Goal: Task Accomplishment & Management: Manage account settings

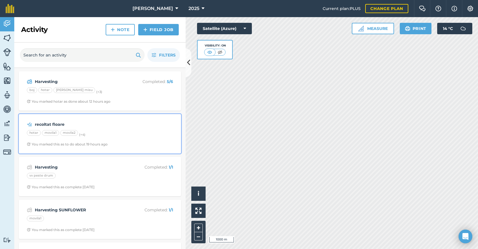
click at [126, 131] on div "hotar movila1 movila2 (+ 4 )" at bounding box center [100, 133] width 146 height 7
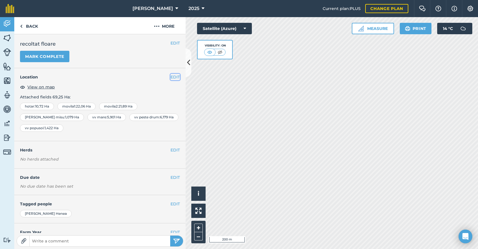
click at [172, 77] on button "EDIT" at bounding box center [174, 77] width 9 height 6
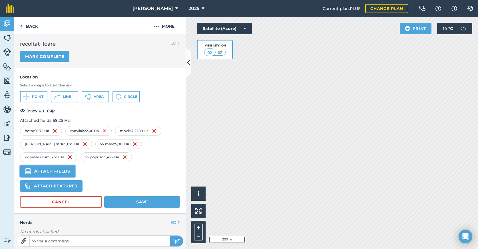
click at [48, 173] on button "Attach fields" at bounding box center [47, 171] width 55 height 11
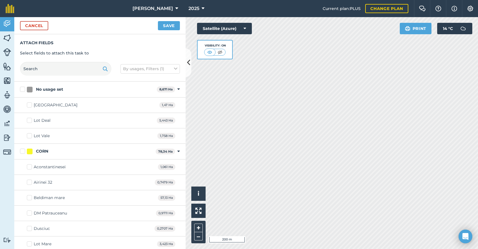
checkbox input "true"
click at [162, 23] on button "Save" at bounding box center [169, 25] width 22 height 9
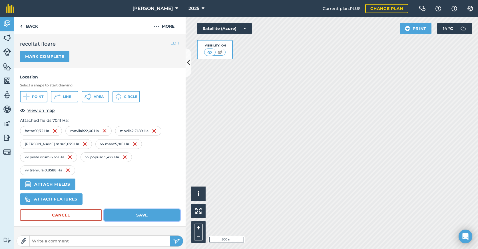
click at [137, 215] on button "Save" at bounding box center [142, 214] width 76 height 11
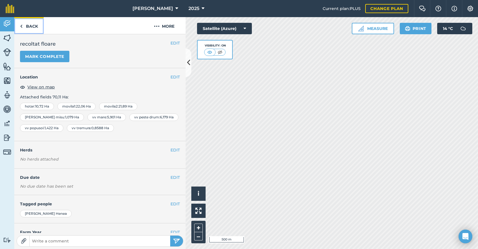
click at [24, 24] on link "Back" at bounding box center [28, 25] width 29 height 17
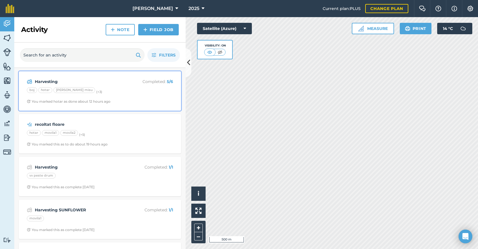
click at [128, 82] on p "Completed : 5 / 6" at bounding box center [150, 81] width 45 height 6
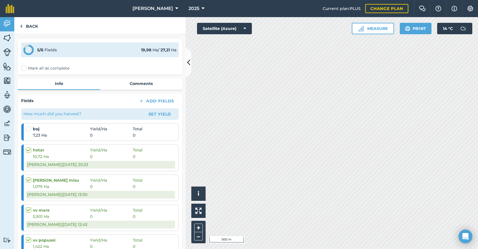
scroll to position [76, 0]
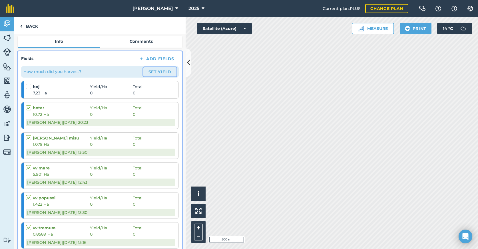
click at [160, 73] on button "Set Yield" at bounding box center [159, 71] width 33 height 9
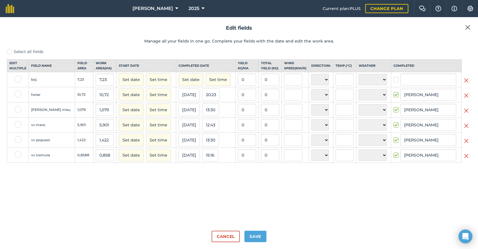
click at [26, 50] on label "Select all fields" at bounding box center [239, 52] width 464 height 6
click at [11, 50] on input "Select all fields" at bounding box center [9, 51] width 4 height 4
checkbox input "true"
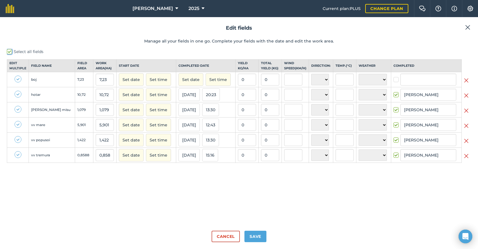
checkbox input "true"
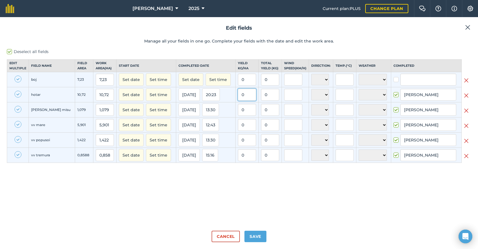
click at [242, 100] on input "0" at bounding box center [247, 95] width 18 height 12
type input "3260"
type input "3.260"
type input "23.569,800000000003"
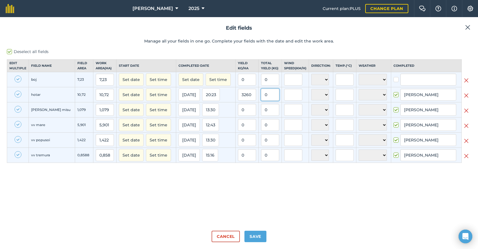
type input "3.260"
type input "34.947,200000000004"
type input "3.260"
type input "3.517,54"
type input "3.260"
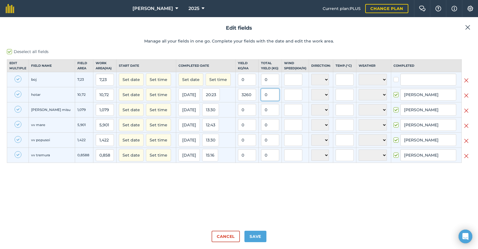
type input "19.237,26"
type input "3.260"
type input "4.635,719999999999"
type input "3.260"
type input "2.800,014"
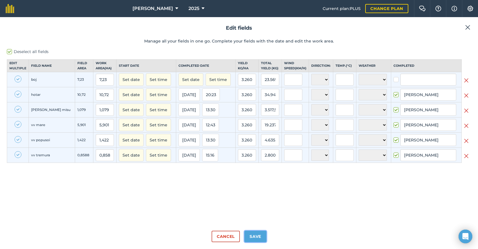
click at [260, 238] on button "Save" at bounding box center [255, 236] width 22 height 11
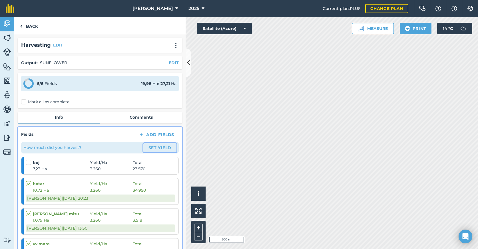
click at [158, 148] on button "Set Yield" at bounding box center [159, 147] width 33 height 9
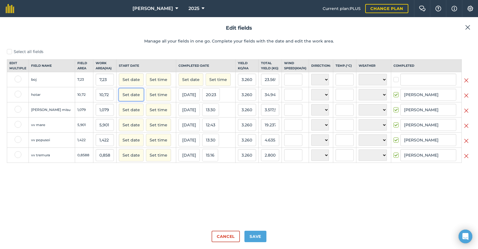
click at [119, 101] on button "Set date" at bounding box center [131, 94] width 25 height 13
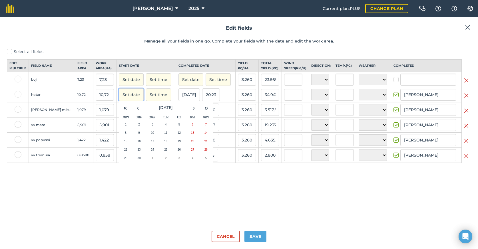
click at [119, 101] on button "Set date" at bounding box center [131, 94] width 25 height 13
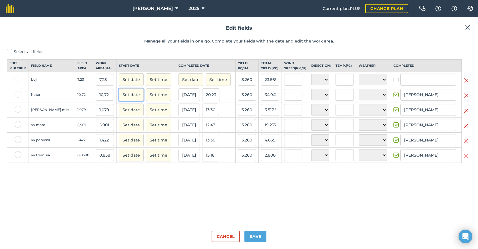
click at [119, 101] on button "Set date" at bounding box center [131, 94] width 25 height 13
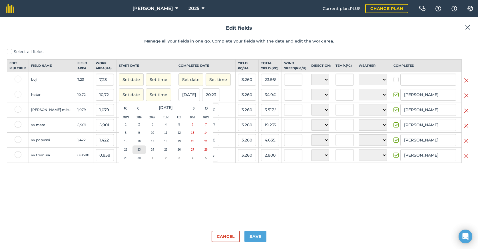
click at [138, 151] on abbr "23" at bounding box center [139, 149] width 3 height 3
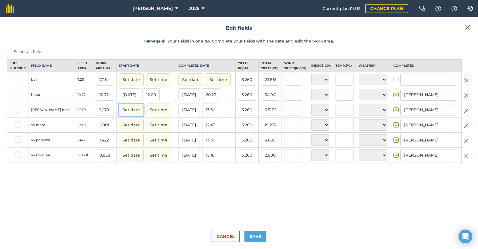
click at [119, 115] on button "Set date" at bounding box center [131, 110] width 25 height 13
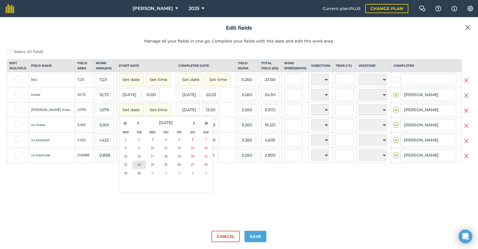
click at [132, 169] on button "23" at bounding box center [138, 165] width 13 height 9
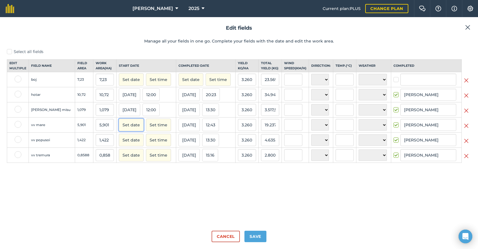
click at [119, 128] on button "Set date" at bounding box center [131, 125] width 25 height 13
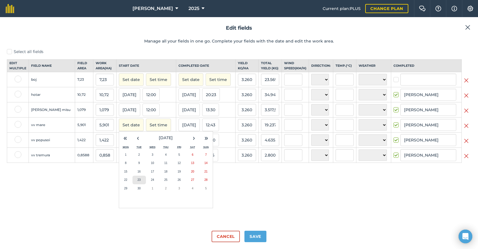
click at [138, 182] on abbr "23" at bounding box center [139, 179] width 3 height 3
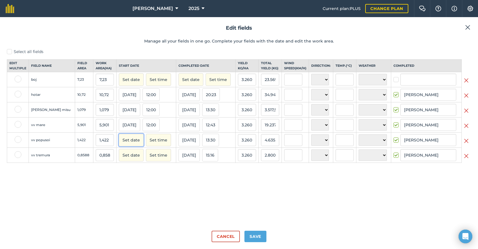
click at [119, 146] on button "Set date" at bounding box center [131, 140] width 25 height 13
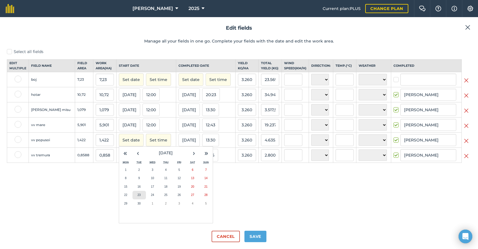
click at [138, 197] on abbr "23" at bounding box center [139, 195] width 3 height 3
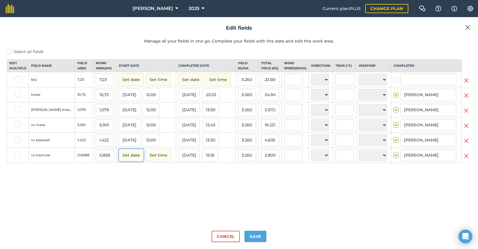
click at [119, 161] on button "Set date" at bounding box center [131, 155] width 25 height 13
click at [132, 213] on button "23" at bounding box center [138, 210] width 13 height 9
click at [260, 235] on button "Save" at bounding box center [255, 236] width 22 height 11
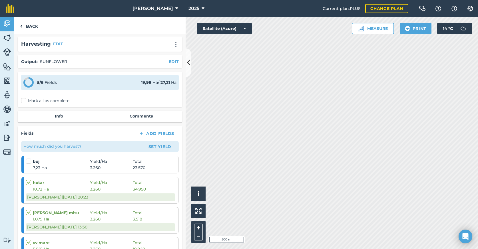
scroll to position [3, 0]
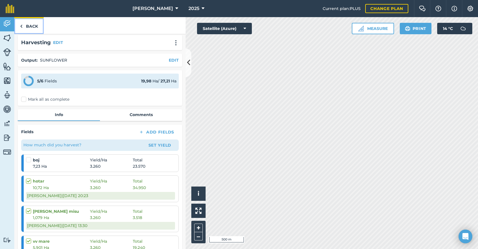
click at [31, 26] on link "Back" at bounding box center [28, 25] width 29 height 17
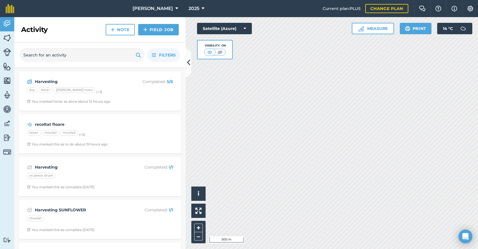
click at [6, 139] on img at bounding box center [7, 138] width 8 height 9
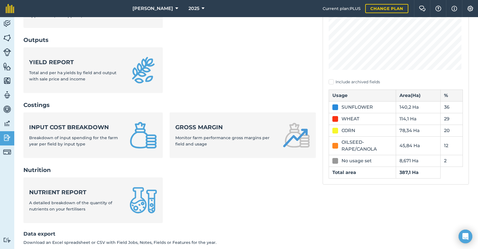
scroll to position [143, 0]
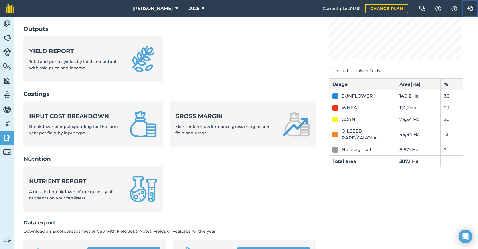
click at [470, 10] on img at bounding box center [470, 9] width 7 height 6
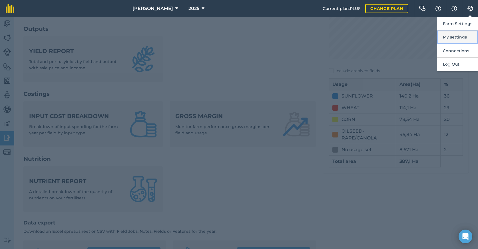
click at [456, 39] on button "My settings" at bounding box center [457, 37] width 41 height 13
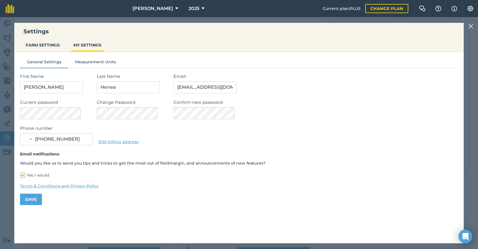
type input "0745 588 152"
click at [40, 45] on button "FARM SETTINGS" at bounding box center [42, 45] width 39 height 11
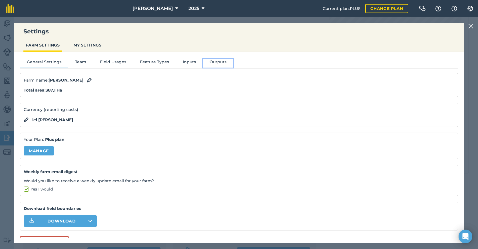
click at [209, 65] on button "Outputs" at bounding box center [218, 63] width 31 height 9
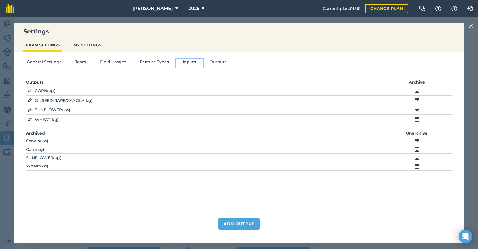
click at [180, 66] on button "Inputs" at bounding box center [189, 63] width 27 height 9
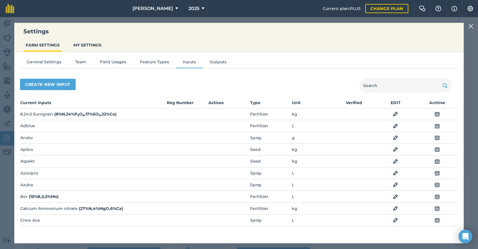
click at [470, 27] on img at bounding box center [470, 26] width 5 height 7
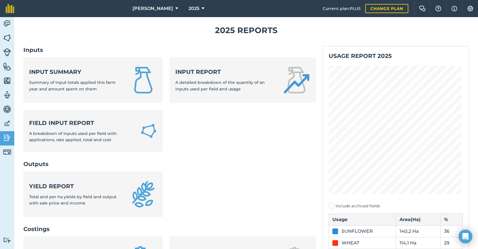
scroll to position [0, 0]
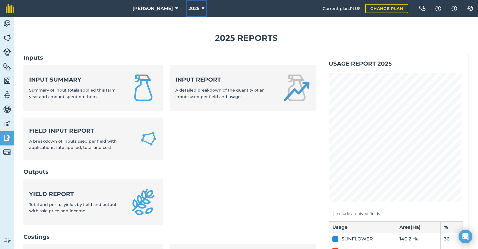
click at [188, 9] on span "2025" at bounding box center [193, 8] width 11 height 7
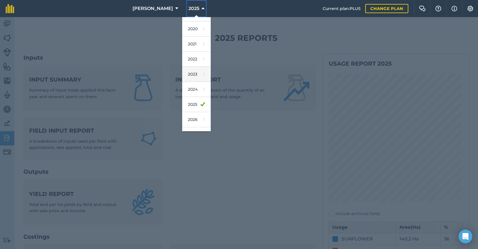
scroll to position [27, 0]
click at [183, 120] on link "2026" at bounding box center [196, 118] width 29 height 15
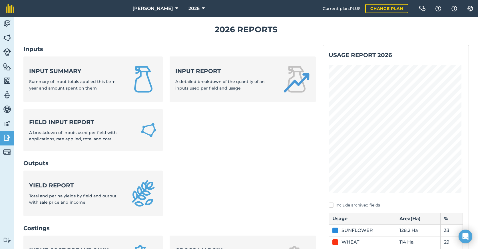
scroll to position [0, 0]
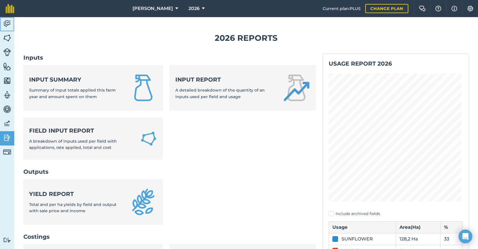
click at [10, 27] on img at bounding box center [7, 23] width 8 height 9
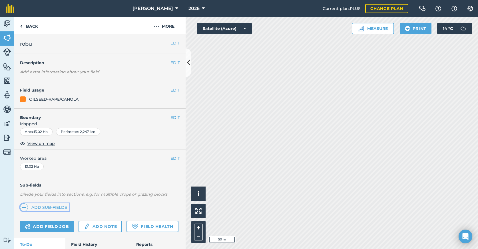
click at [58, 207] on link "Add sub-fields" at bounding box center [44, 208] width 49 height 8
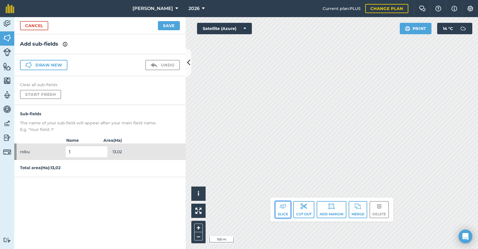
click at [277, 211] on button "Slice" at bounding box center [283, 209] width 16 height 17
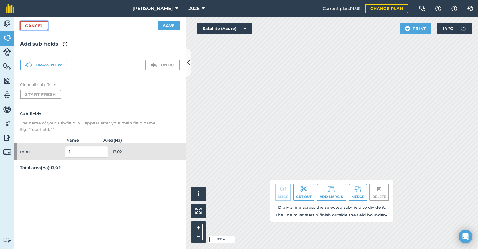
click at [41, 26] on link "Cancel" at bounding box center [34, 25] width 28 height 9
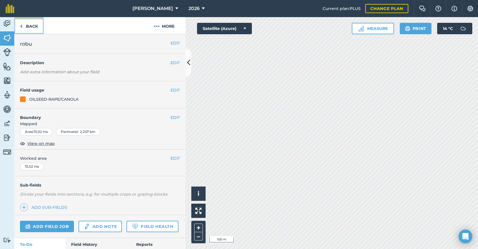
click at [39, 26] on link "Back" at bounding box center [28, 25] width 29 height 17
